Goal: Task Accomplishment & Management: Complete application form

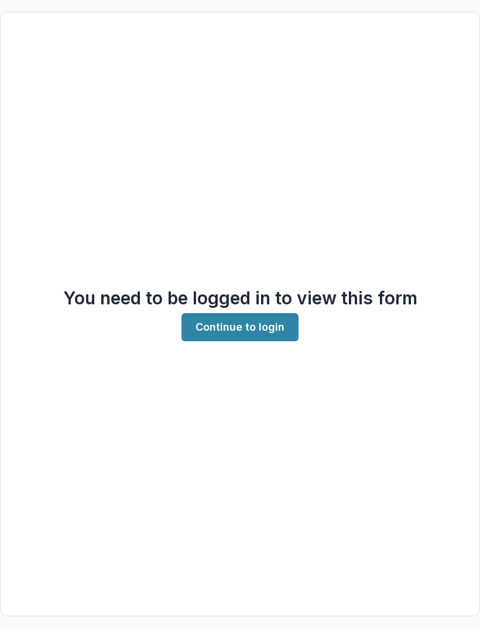
click at [253, 341] on link "Continue to login" at bounding box center [240, 327] width 117 height 28
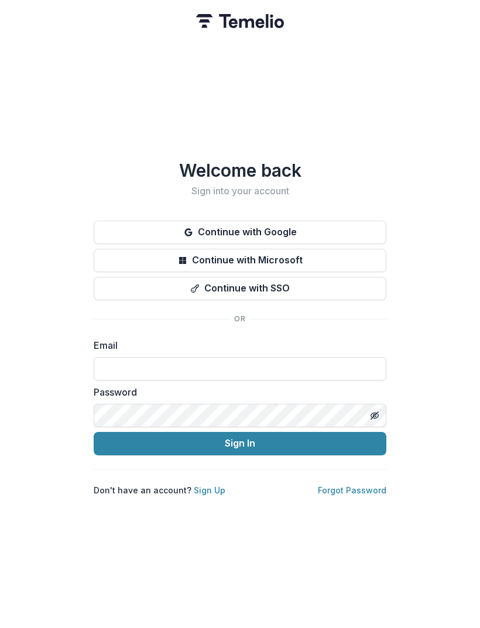
click at [334, 371] on input at bounding box center [240, 368] width 293 height 23
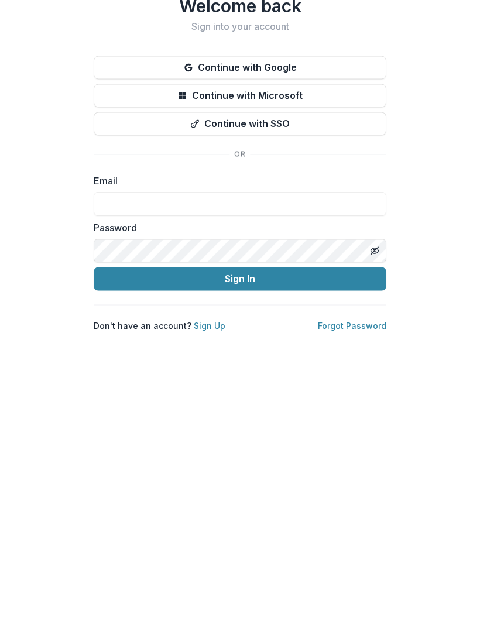
click at [341, 357] on input at bounding box center [240, 368] width 293 height 23
click at [336, 357] on input at bounding box center [240, 368] width 293 height 23
click at [216, 485] on link "Sign Up" at bounding box center [210, 490] width 32 height 10
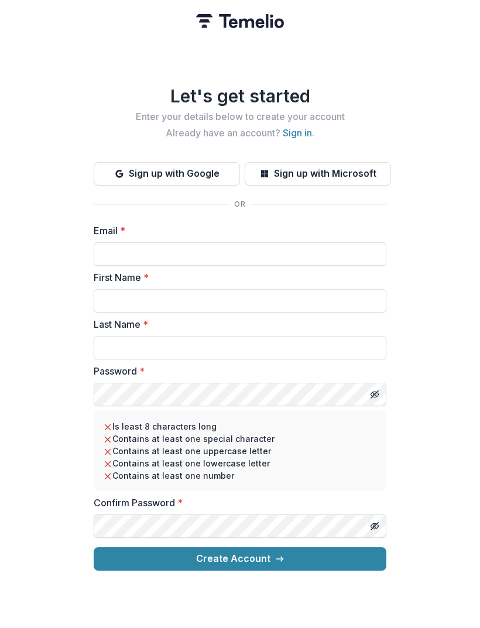
click at [299, 251] on input "Email *" at bounding box center [240, 253] width 293 height 23
click at [187, 237] on label "Email *" at bounding box center [237, 231] width 286 height 14
click at [187, 242] on input "*******" at bounding box center [240, 253] width 293 height 23
type input "**********"
click at [240, 306] on input "First Name *" at bounding box center [240, 300] width 293 height 23
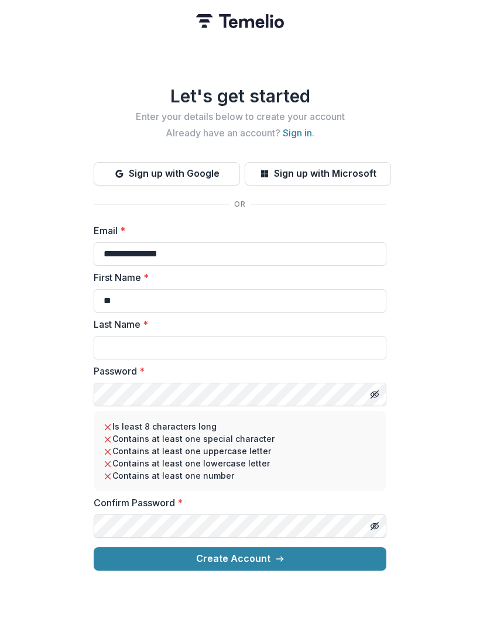
type input "*"
type input "******"
click at [253, 352] on input "Last Name *" at bounding box center [240, 347] width 293 height 23
type input "******"
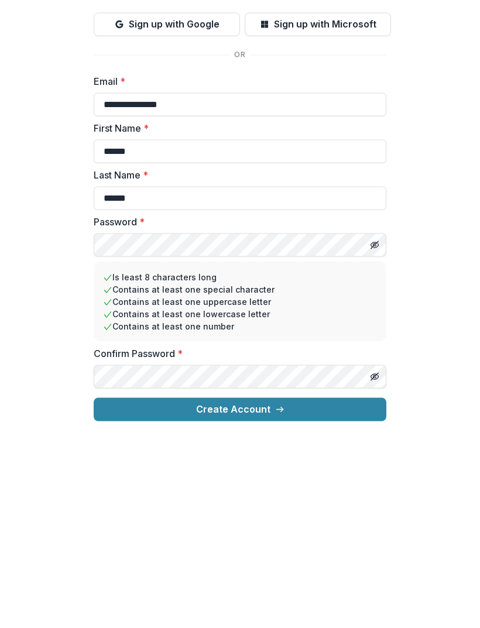
click at [374, 390] on icon "Toggle password visibility" at bounding box center [374, 394] width 9 height 9
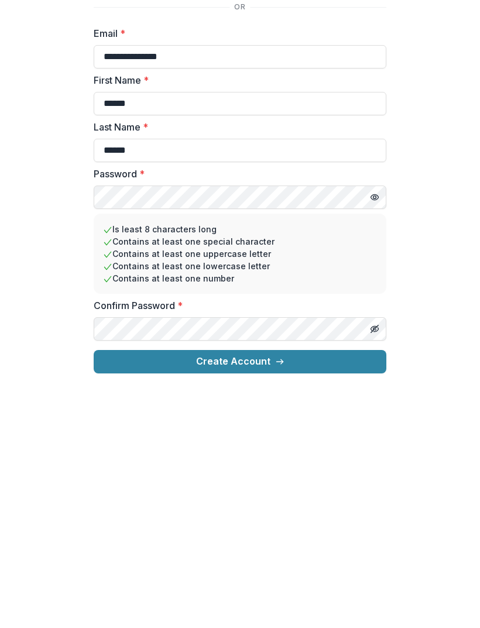
click at [372, 524] on icon "Toggle password visibility" at bounding box center [374, 526] width 6 height 5
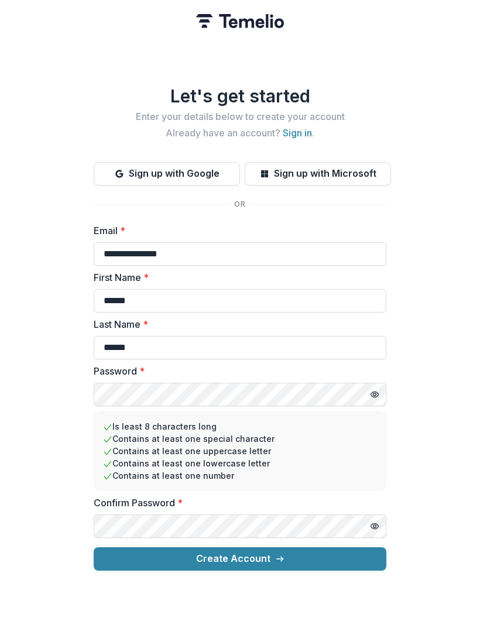
click at [264, 553] on button "Create Account" at bounding box center [240, 559] width 293 height 23
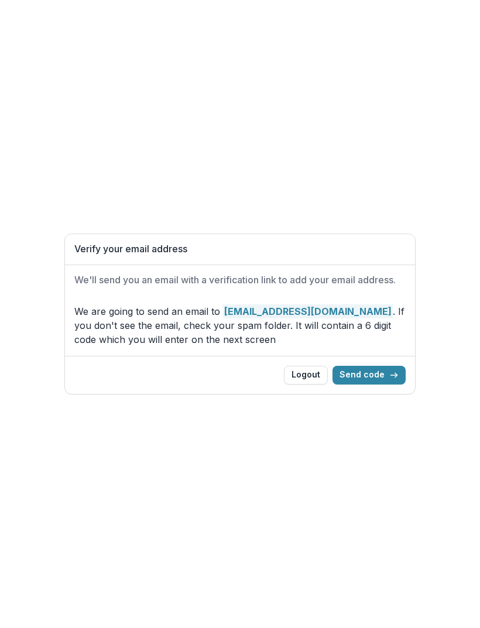
click at [373, 377] on button "Send code" at bounding box center [369, 375] width 73 height 19
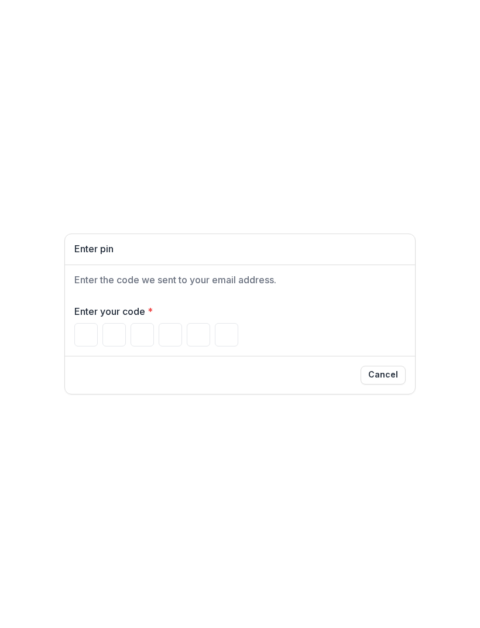
click at [88, 333] on input "Please enter your pin code" at bounding box center [85, 334] width 23 height 23
type input "*"
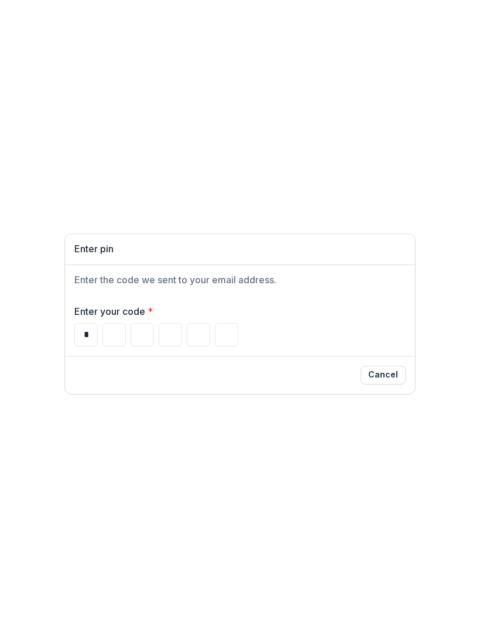
type input "*"
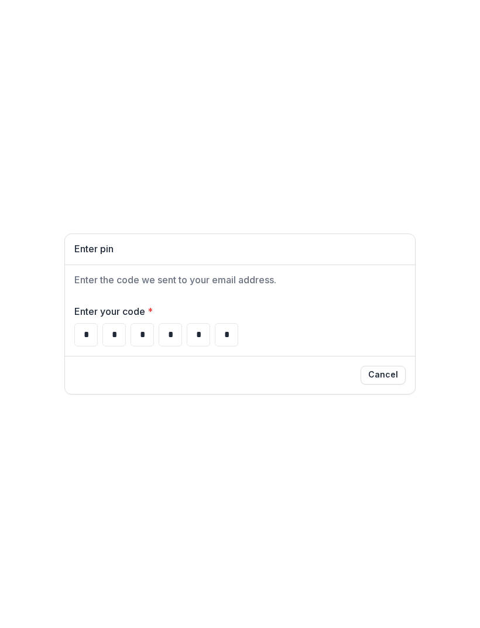
type input "*"
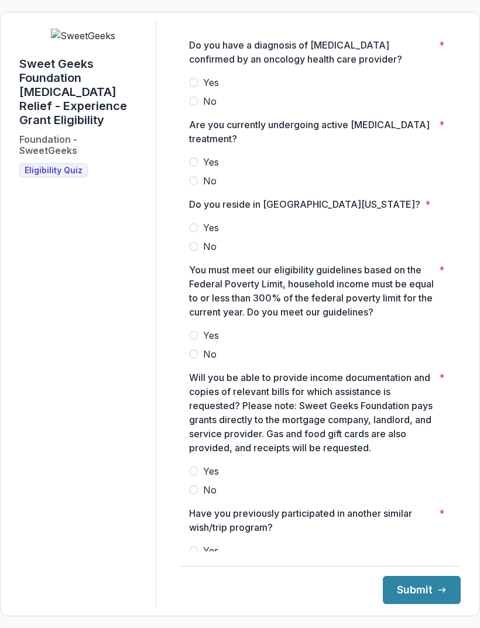
click at [200, 76] on label "Yes" at bounding box center [320, 83] width 262 height 14
click at [199, 155] on label "Yes" at bounding box center [320, 162] width 262 height 14
click at [196, 221] on label "Yes" at bounding box center [320, 228] width 262 height 14
click at [192, 331] on span at bounding box center [193, 335] width 9 height 9
click at [203, 464] on span "Yes" at bounding box center [211, 471] width 16 height 14
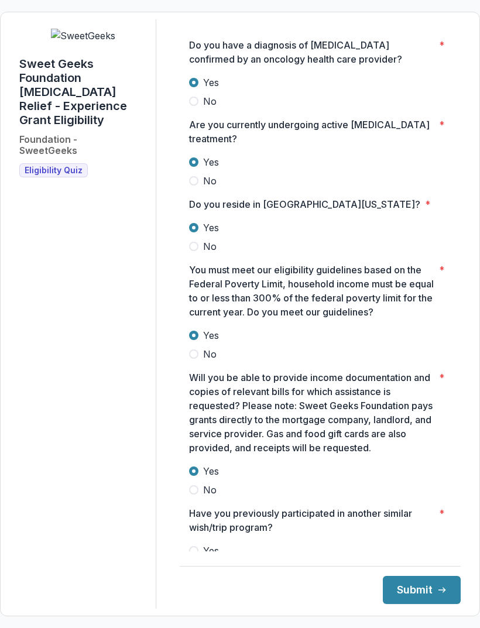
click at [199, 563] on label "No" at bounding box center [320, 570] width 262 height 14
click at [440, 595] on icon "submit" at bounding box center [441, 590] width 9 height 9
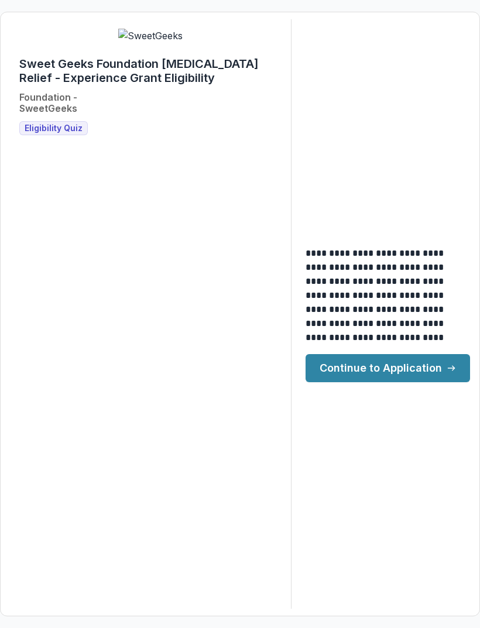
click at [424, 382] on link "Continue to Application" at bounding box center [388, 368] width 165 height 28
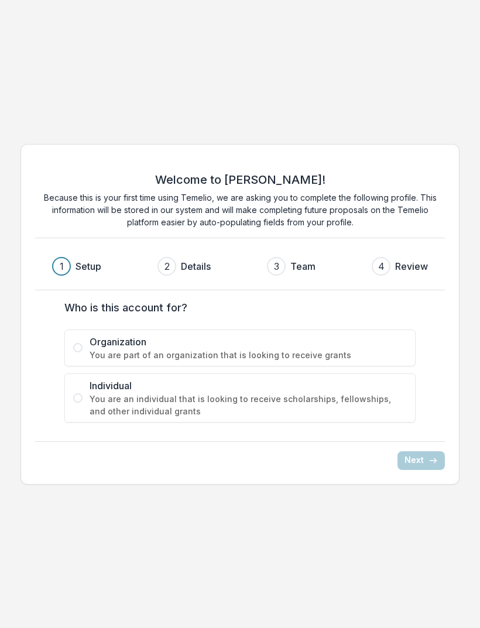
click at [404, 521] on div "Welcome to [PERSON_NAME]! Because this is your first time using Temelio, we are…" at bounding box center [240, 314] width 480 height 628
click at [88, 394] on label "Individual You are an individual that is looking to receive scholarships, fello…" at bounding box center [239, 398] width 351 height 49
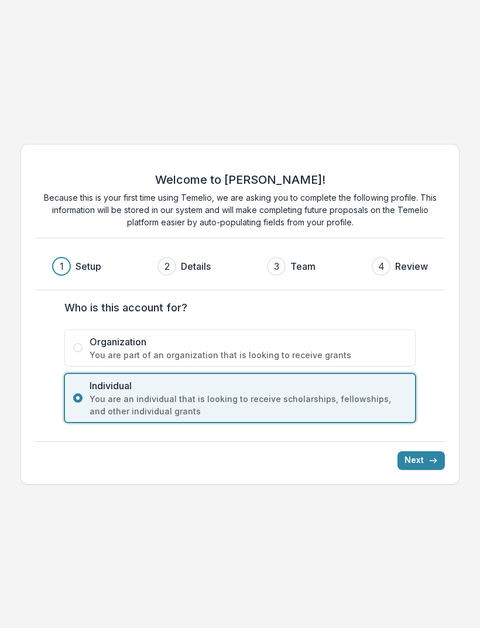
click at [434, 440] on div "Welcome to [PERSON_NAME]! Because this is your first time using Temelio, we are…" at bounding box center [239, 314] width 439 height 341
click at [433, 440] on div "Welcome to [PERSON_NAME]! Because this is your first time using Temelio, we are…" at bounding box center [239, 314] width 439 height 341
click at [426, 462] on button "Next" at bounding box center [421, 461] width 47 height 19
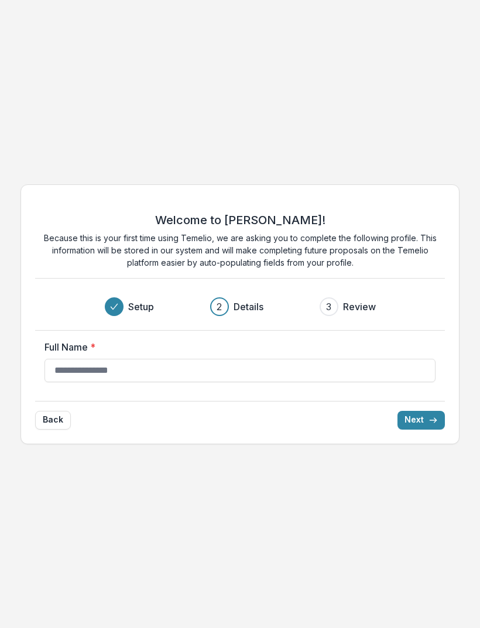
click at [330, 107] on div "Welcome to [PERSON_NAME]! Because this is your first time using Temelio, we are…" at bounding box center [240, 314] width 480 height 628
click at [56, 425] on button "Back" at bounding box center [53, 420] width 36 height 19
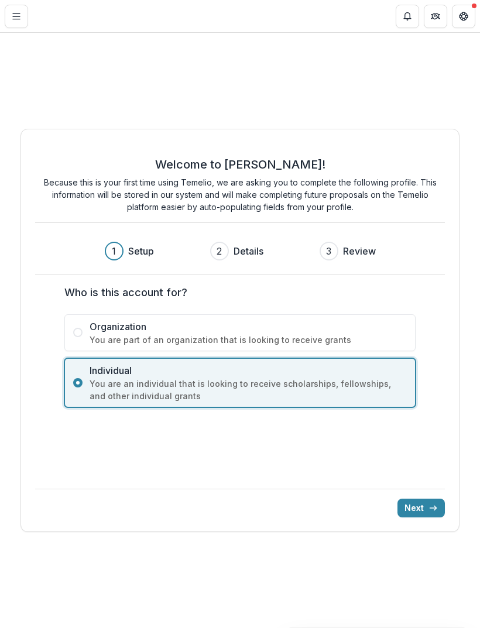
click at [16, 16] on line "Toggle Menu" at bounding box center [16, 16] width 7 height 0
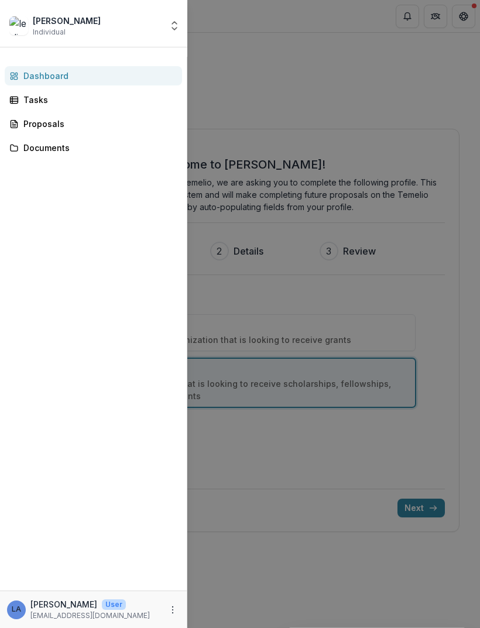
click at [266, 73] on div "leslie abarea Individual Nonprofits leslie abarea Team Settings Settings Dashbo…" at bounding box center [240, 314] width 480 height 628
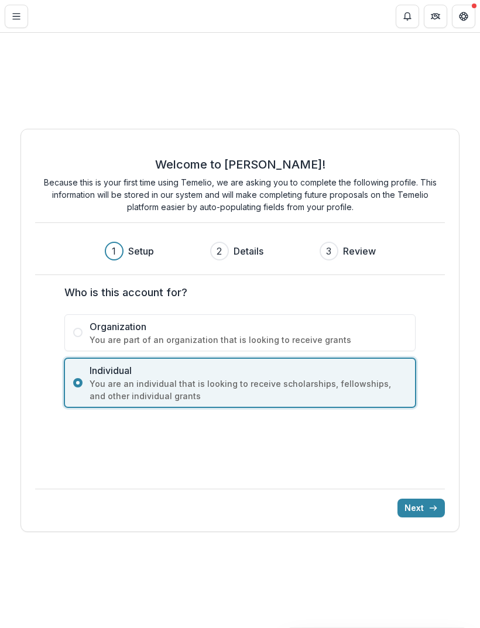
click at [463, 20] on icon "Get Help" at bounding box center [463, 16] width 9 height 9
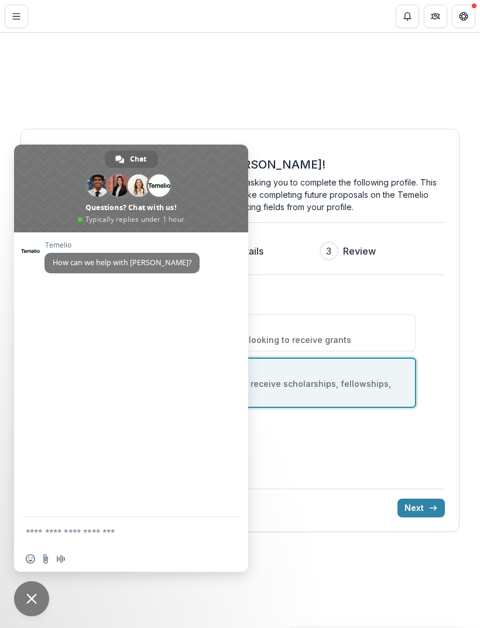
click at [433, 112] on div "Welcome to Temelio! Because this is your first time using Temelio, we are askin…" at bounding box center [240, 331] width 480 height 596
click at [373, 99] on div "Welcome to Temelio! Because this is your first time using Temelio, we are askin…" at bounding box center [240, 331] width 480 height 596
click at [26, 600] on span "Close chat" at bounding box center [31, 599] width 35 height 35
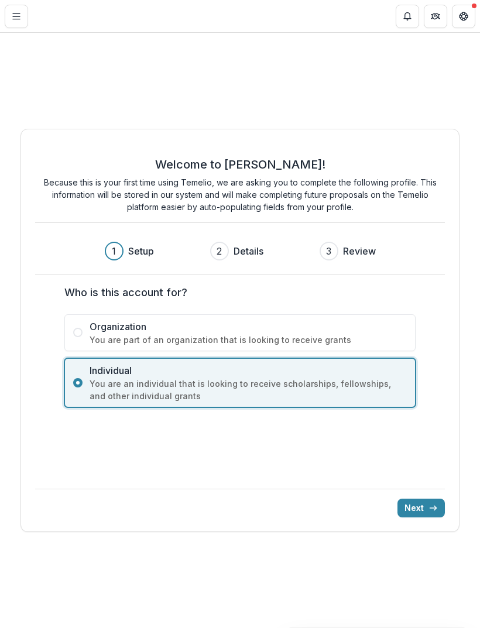
click at [20, 22] on button "Toggle Menu" at bounding box center [16, 16] width 23 height 23
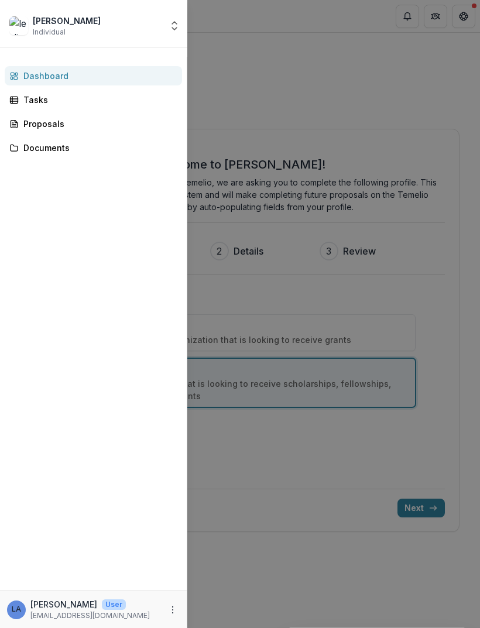
click at [177, 608] on icon "More" at bounding box center [172, 610] width 9 height 9
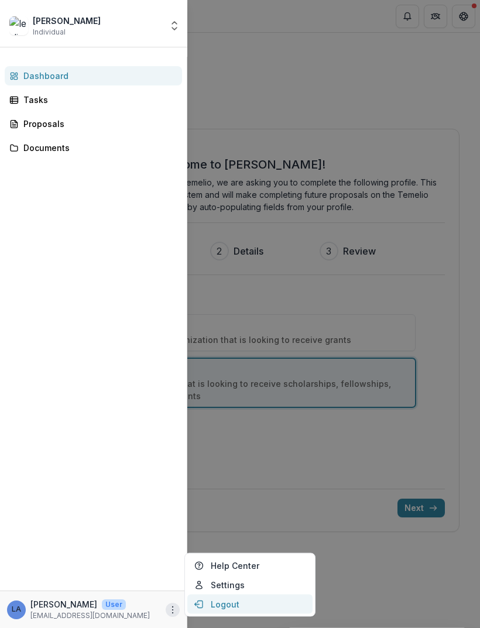
click at [273, 601] on button "Logout" at bounding box center [249, 604] width 125 height 19
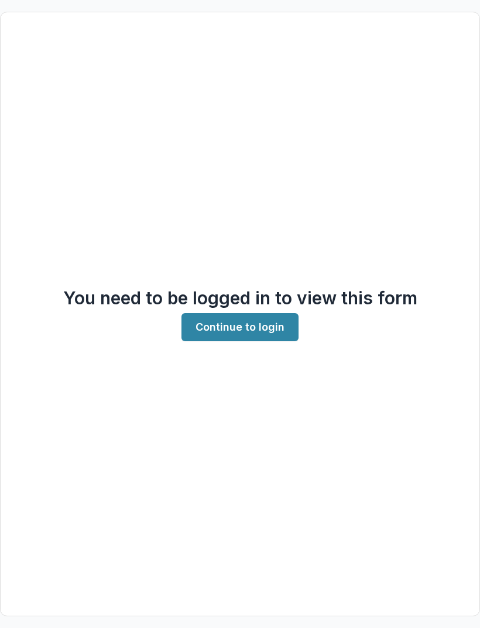
click at [276, 341] on link "Continue to login" at bounding box center [240, 327] width 117 height 28
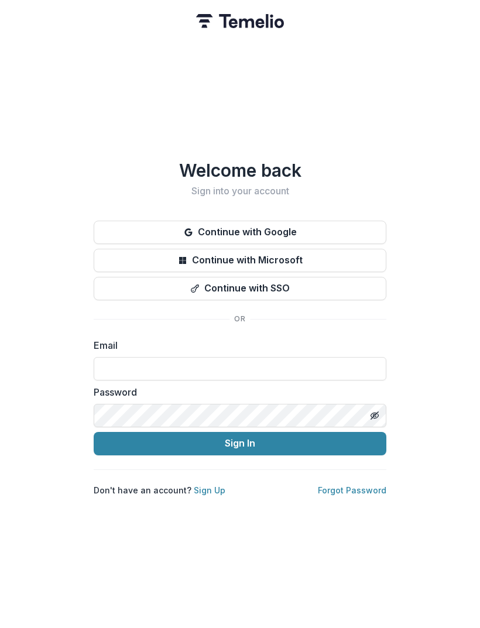
click at [330, 369] on input at bounding box center [240, 368] width 293 height 23
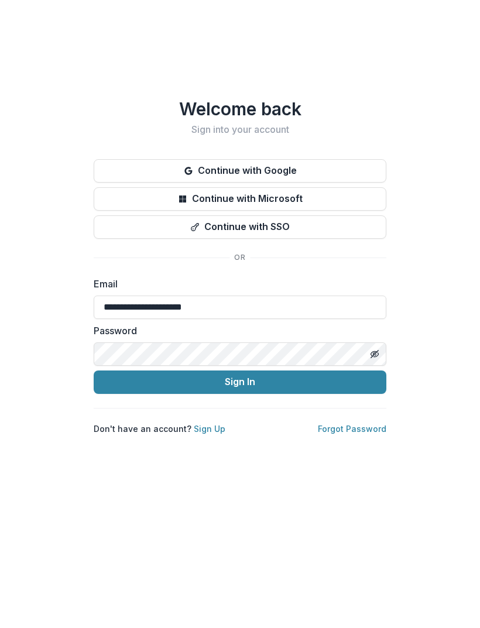
type input "**********"
click at [268, 432] on button "Sign In" at bounding box center [240, 443] width 293 height 23
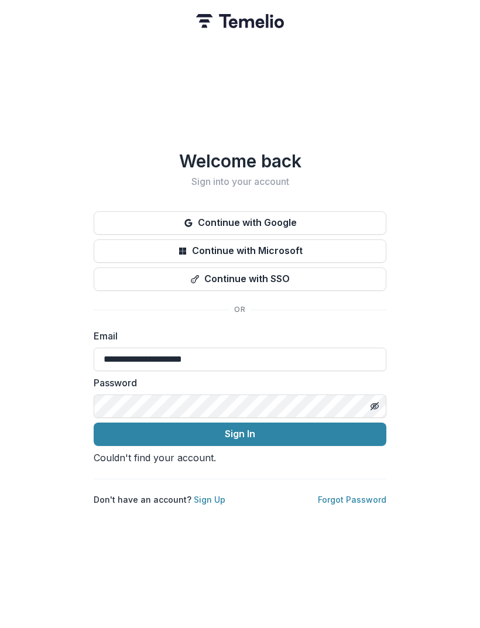
click at [348, 505] on link "Forgot Password" at bounding box center [352, 500] width 69 height 10
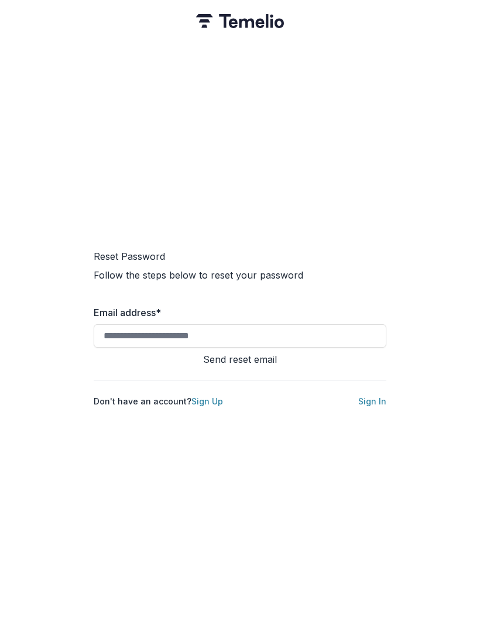
click at [310, 334] on input "Email address *" at bounding box center [240, 335] width 293 height 23
type input "**********"
click at [307, 358] on button "Send reset email" at bounding box center [240, 360] width 293 height 14
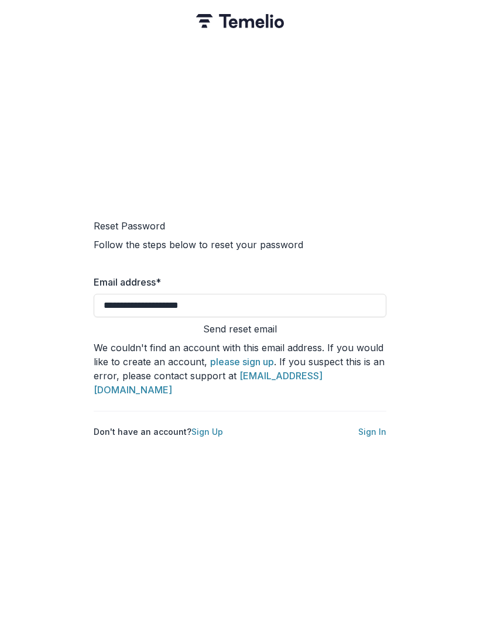
click at [340, 322] on button "Send reset email" at bounding box center [240, 329] width 293 height 14
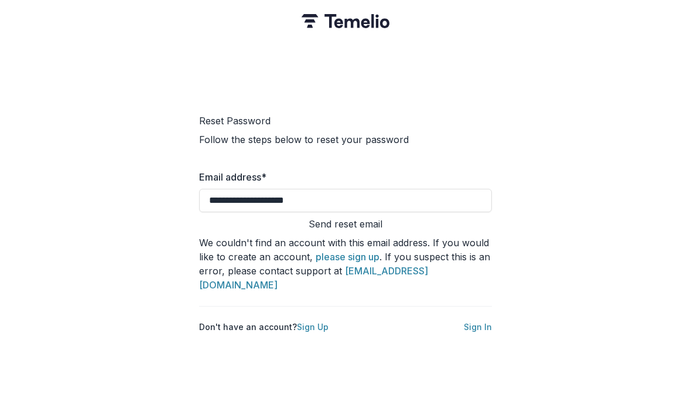
click at [229, 24] on div "**********" at bounding box center [345, 209] width 691 height 418
click at [40, 60] on div "**********" at bounding box center [345, 209] width 691 height 418
